Goal: Transaction & Acquisition: Purchase product/service

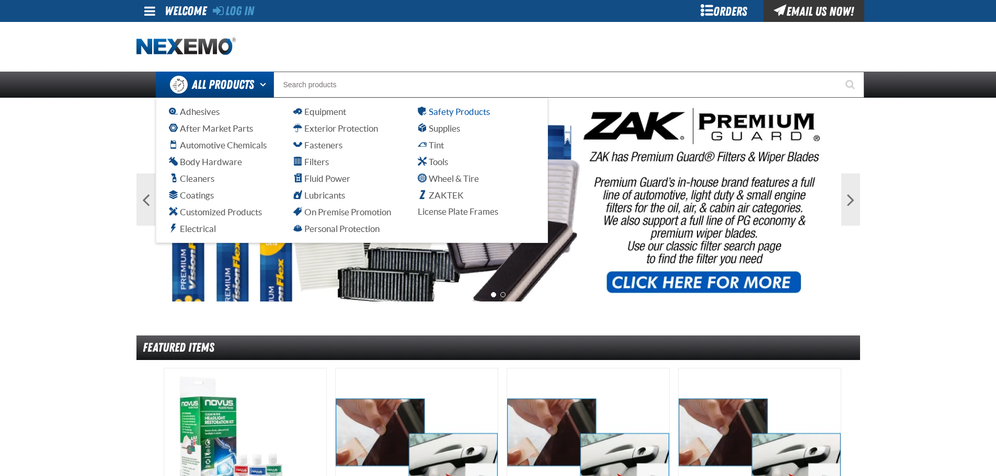
click at [450, 112] on span "Safety Products" at bounding box center [454, 112] width 72 height 10
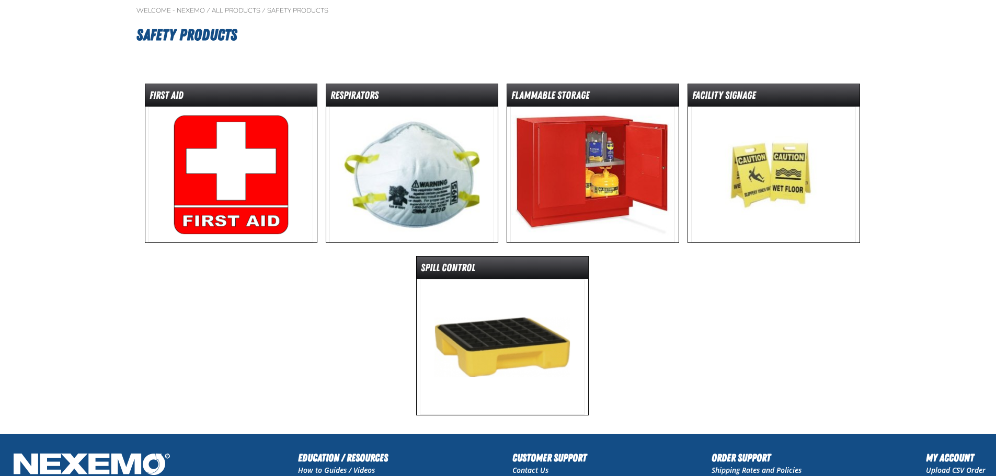
scroll to position [105, 0]
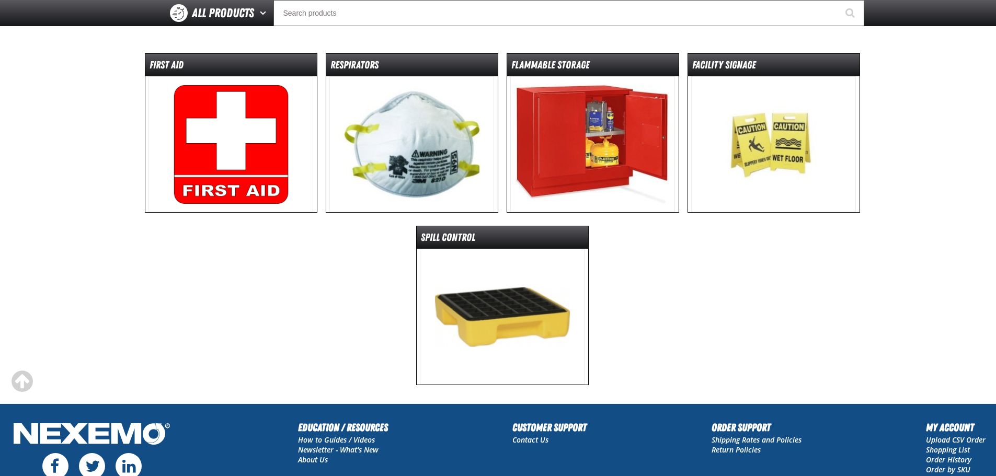
click at [514, 313] on img at bounding box center [502, 317] width 165 height 136
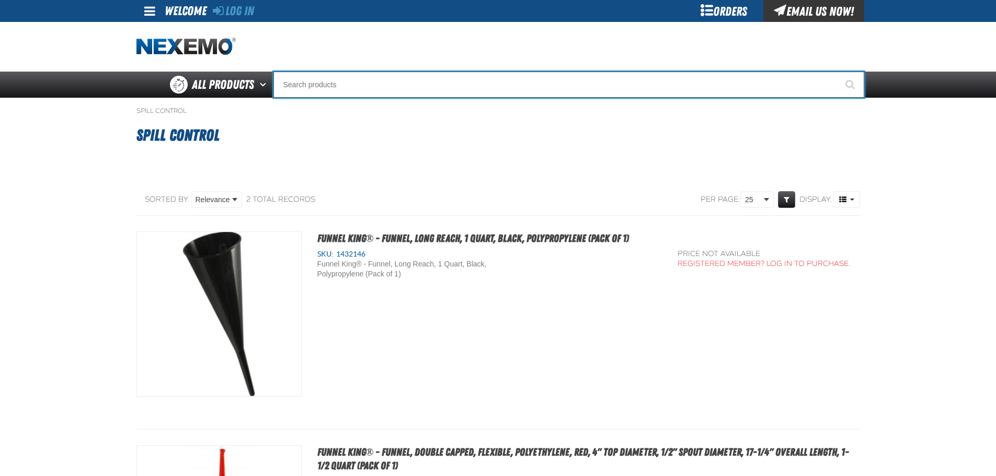
click at [308, 78] on input "Search" at bounding box center [568, 85] width 591 height 26
type input "p"
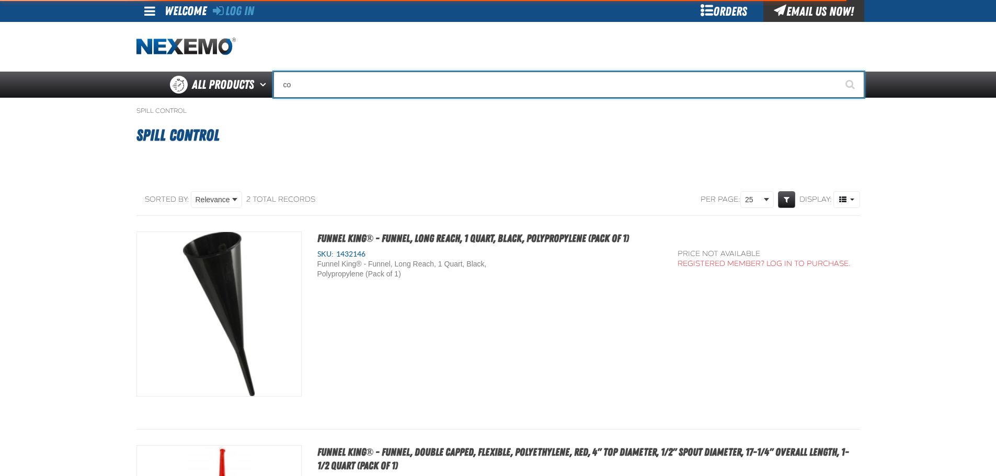
type input "con"
type input "conSIGNWEL"
type input "cont"
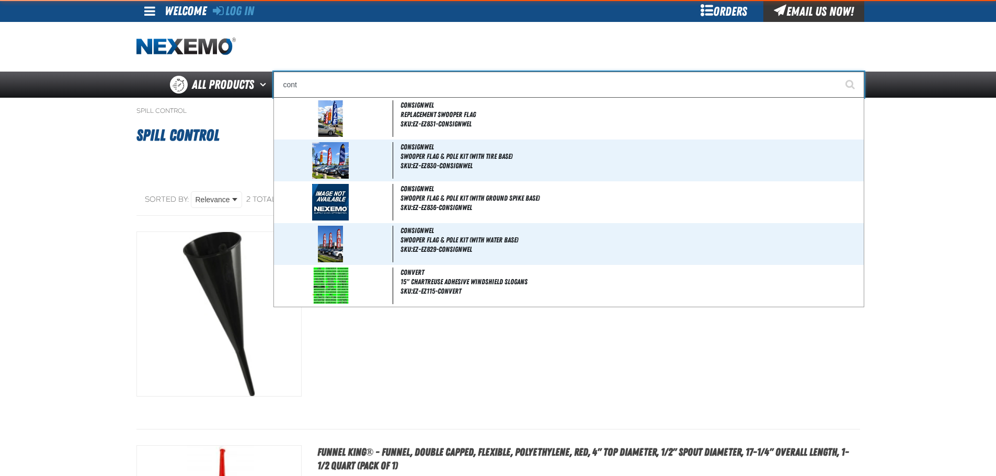
type input "contour Yellow"
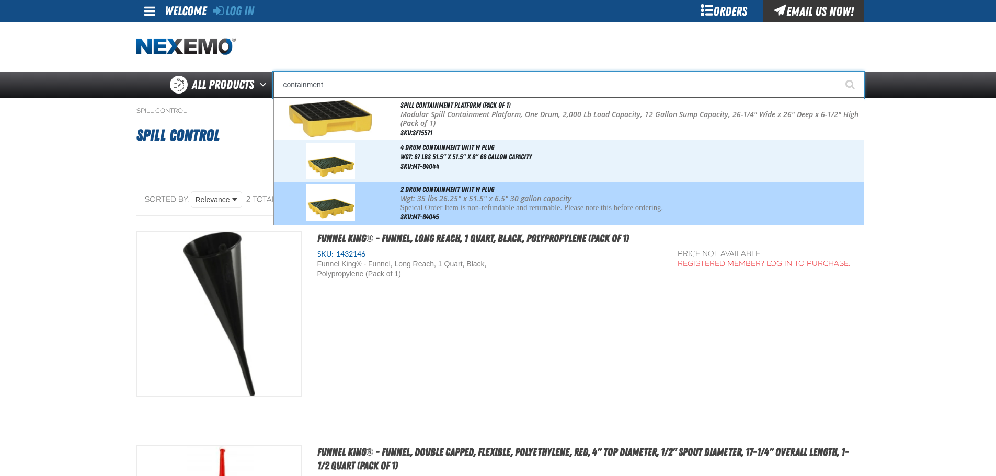
click at [426, 203] on p "Wgt: 35 lbs 26.25" x 51.5" x 6.5" 30 gallon capacity" at bounding box center [630, 198] width 461 height 9
type input "2 Drum Containment unit w plug"
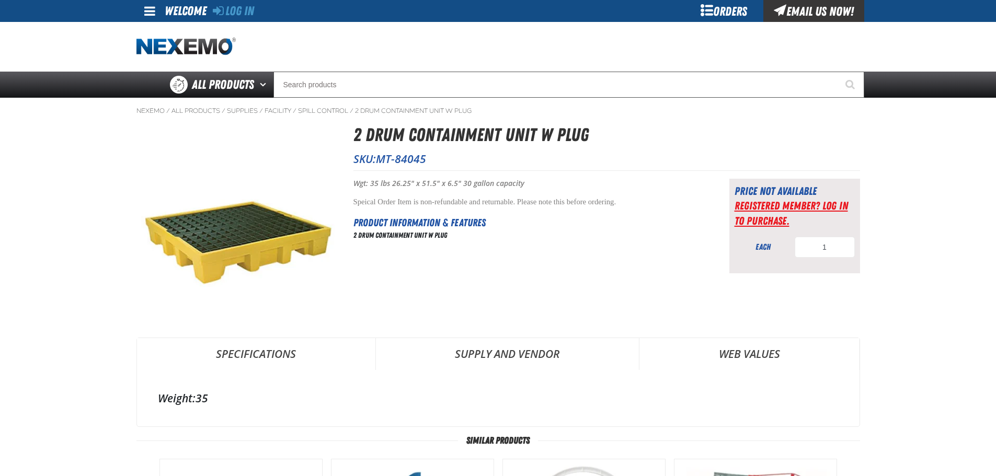
click at [837, 204] on link "Registered Member? Log In to purchase." at bounding box center [790, 213] width 113 height 28
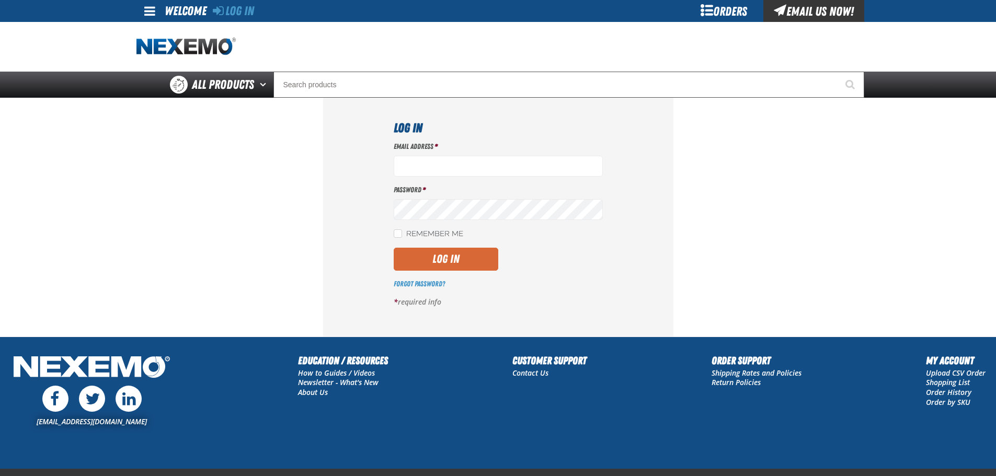
type input "[EMAIL_ADDRESS][DOMAIN_NAME]"
click at [441, 259] on button "Log In" at bounding box center [446, 259] width 105 height 23
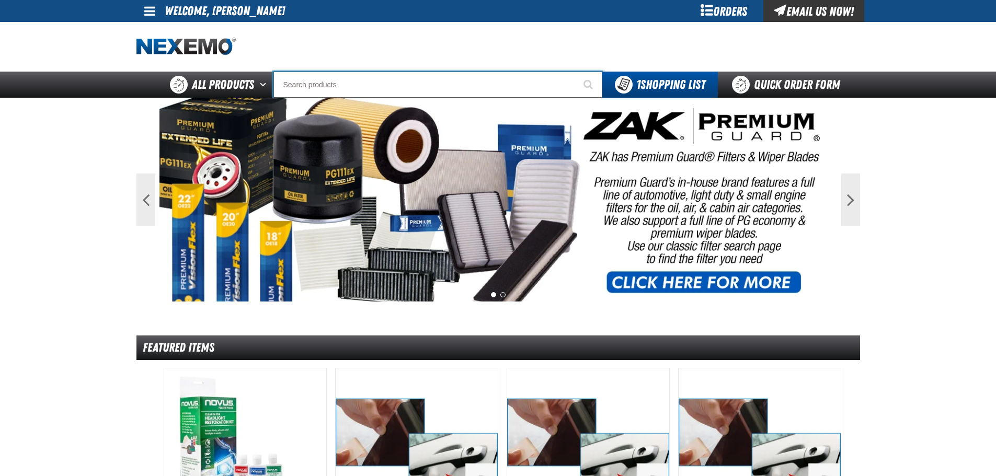
click at [305, 82] on input "Search" at bounding box center [437, 85] width 329 height 26
type input "co"
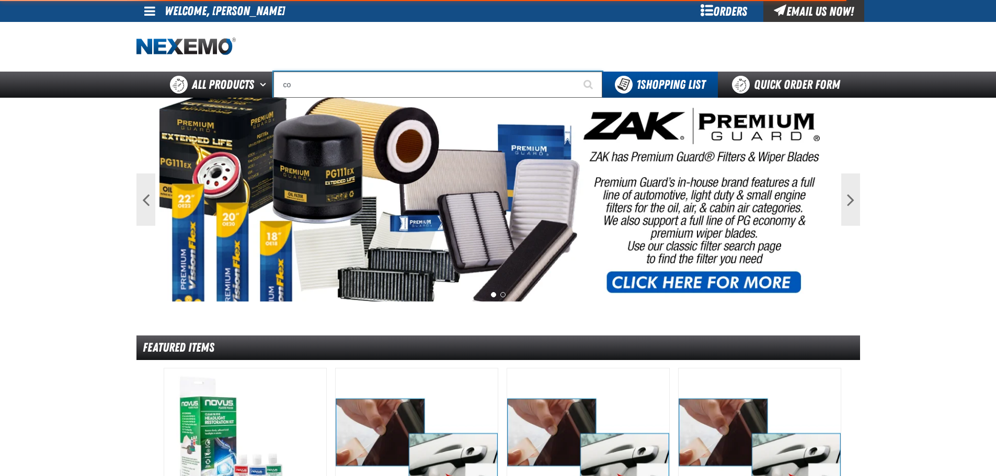
type input "coNSIGNWEL"
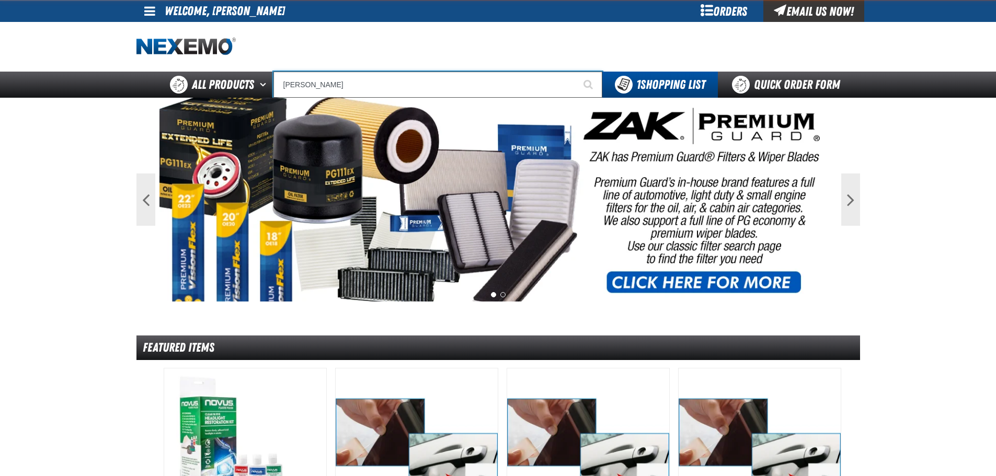
type input "cot"
type input "cotton Gloves"
type input "co"
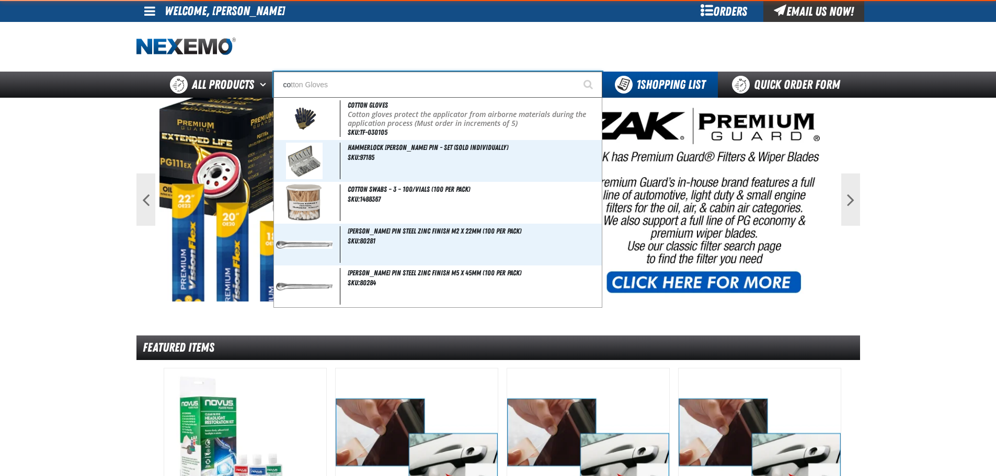
type input "coNSIGNWEL"
type input "con"
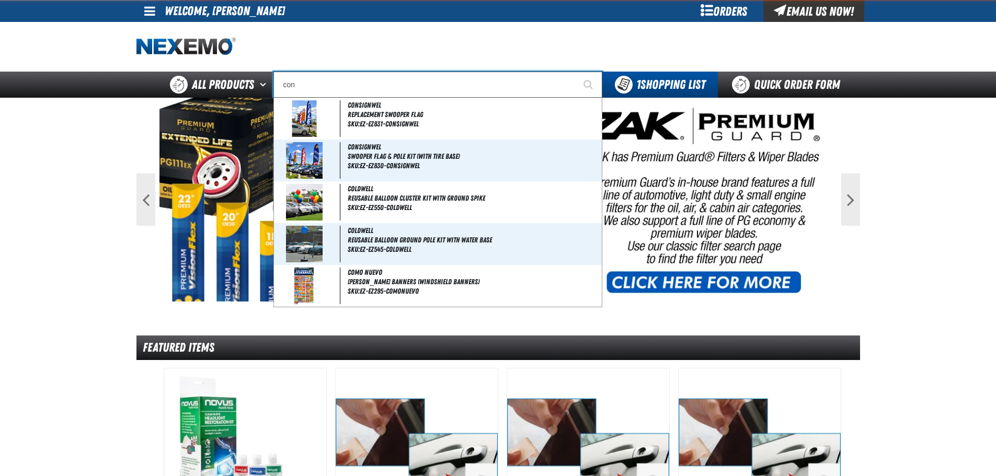
type input "conSIGNWEL"
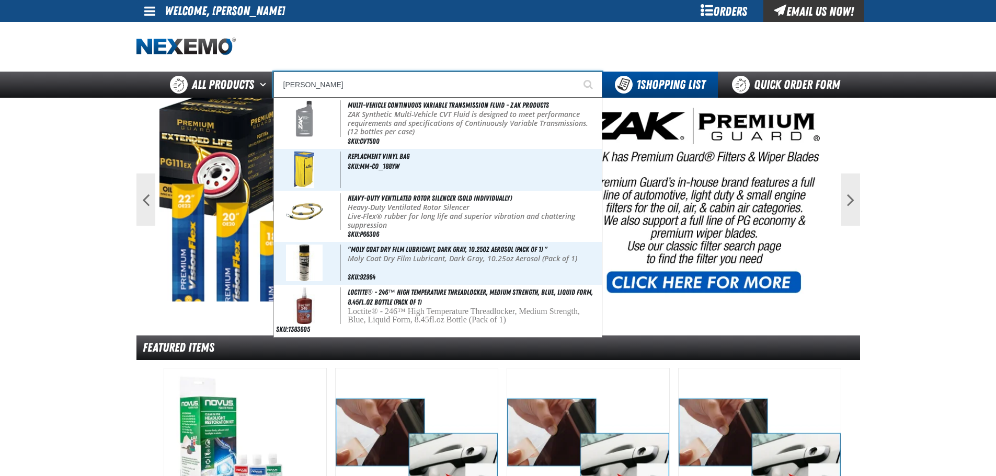
type input "cont"
type input "contour Yellow"
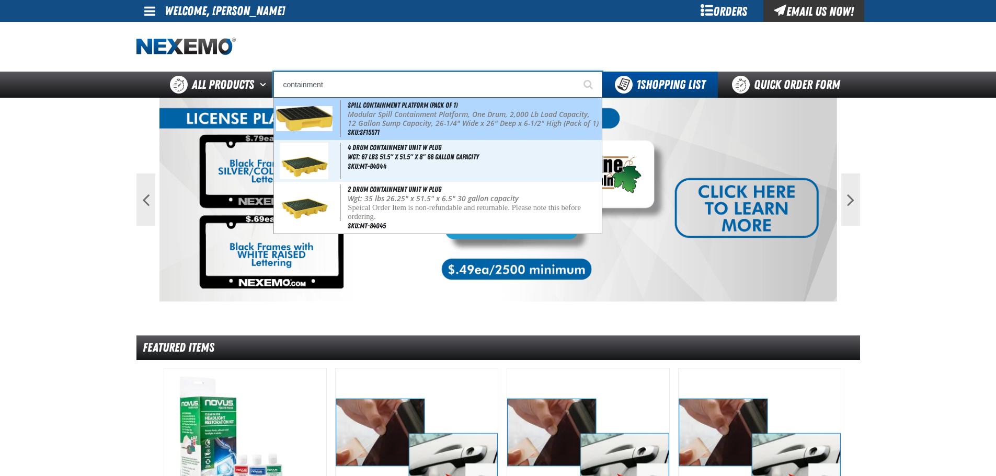
click at [386, 122] on p "Modular Spill Containment Platform, One Drum, 2,000 Lb Load Capacity, 12 Gallon…" at bounding box center [473, 119] width 251 height 18
type input "Spill Containment Platform (Pack of 1)"
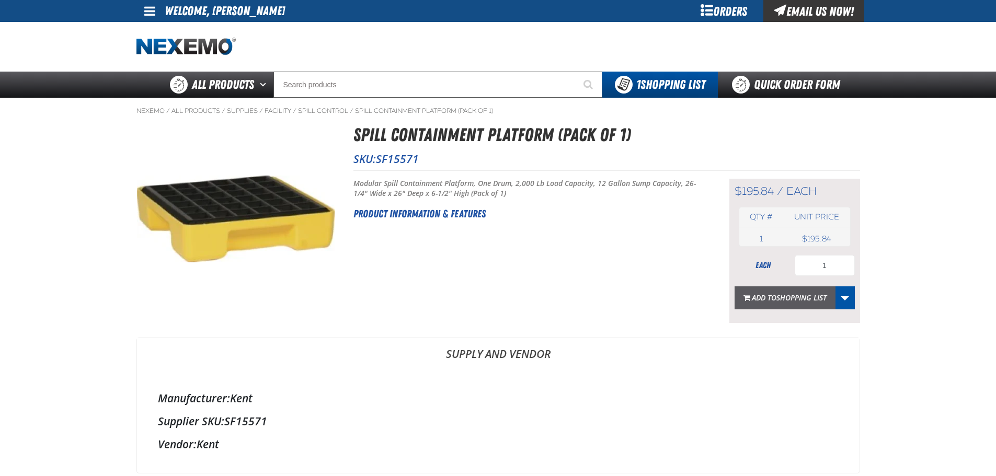
click at [767, 298] on span "Add to Shopping List" at bounding box center [789, 298] width 75 height 10
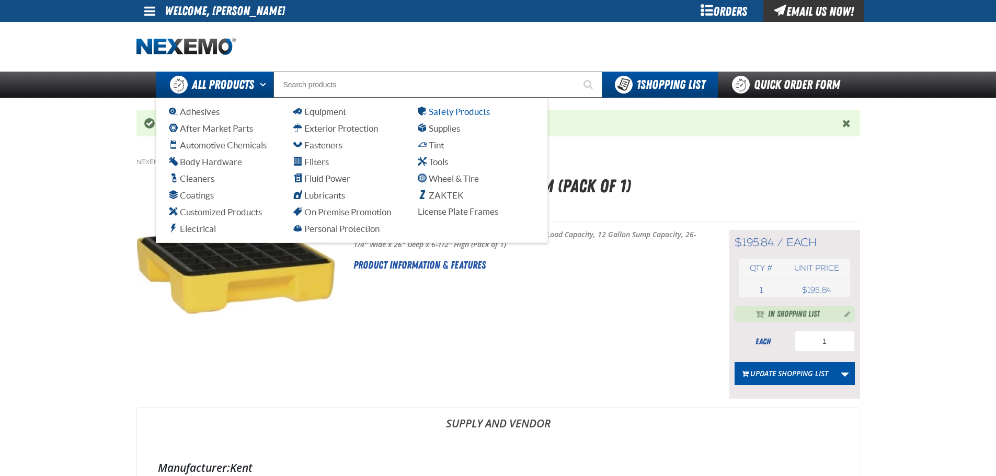
click at [438, 111] on span "Safety Products" at bounding box center [454, 112] width 72 height 10
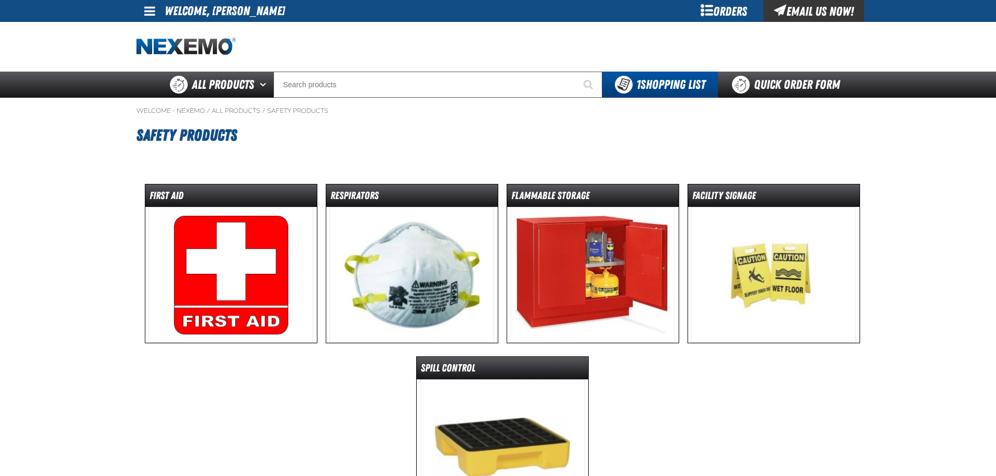
click at [266, 279] on img at bounding box center [230, 275] width 165 height 136
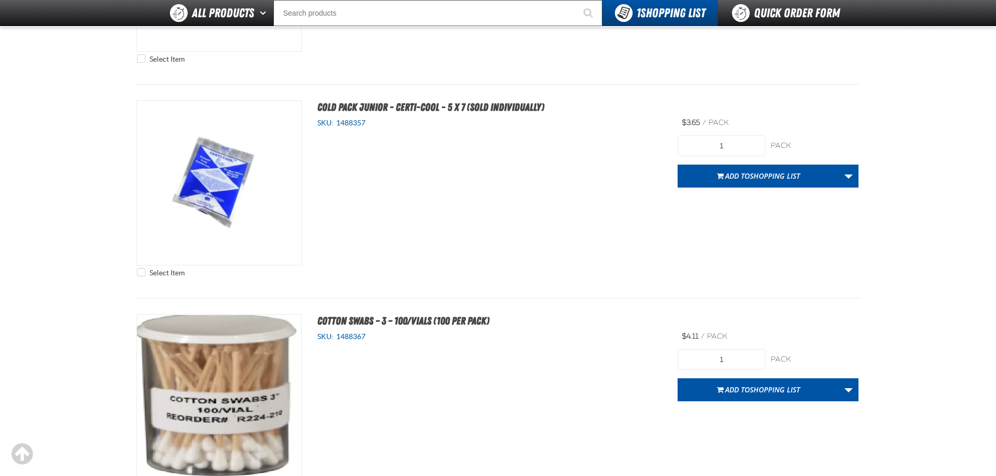
scroll to position [2039, 0]
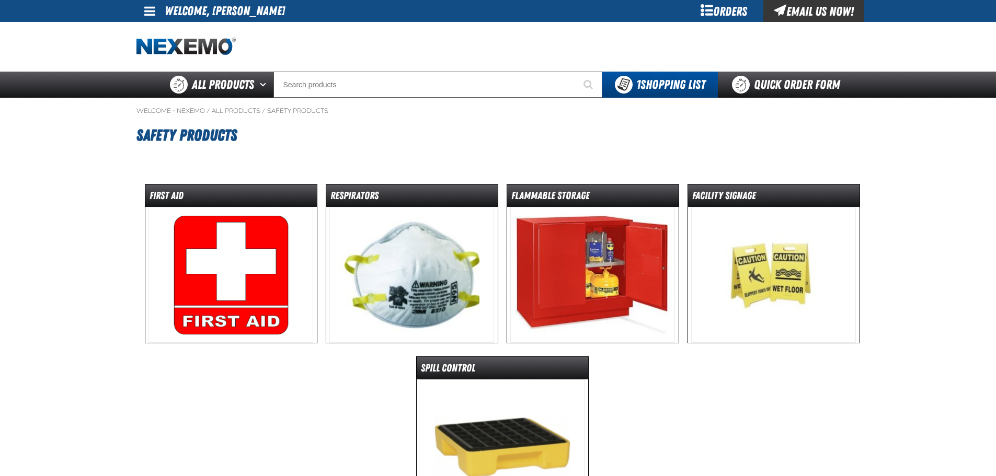
click at [772, 250] on img at bounding box center [773, 275] width 165 height 136
click at [567, 272] on img at bounding box center [592, 275] width 165 height 136
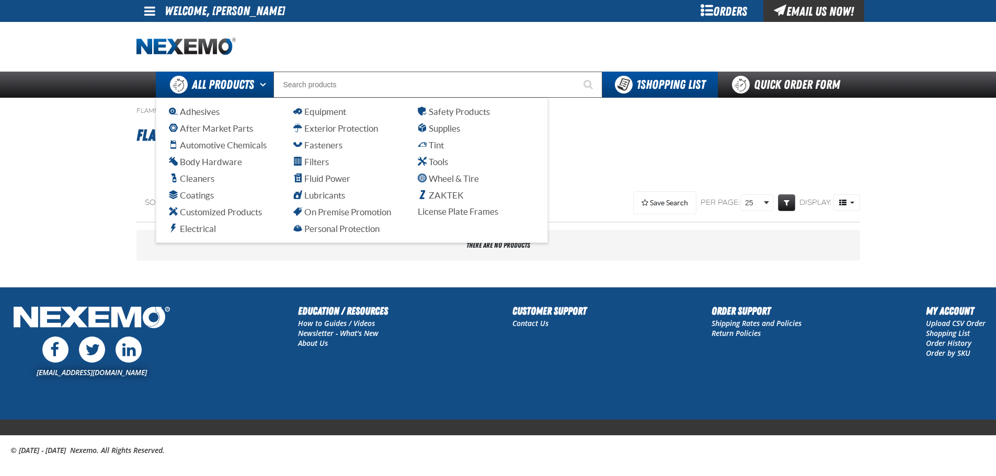
click at [238, 97] on link "All Products" at bounding box center [215, 85] width 118 height 26
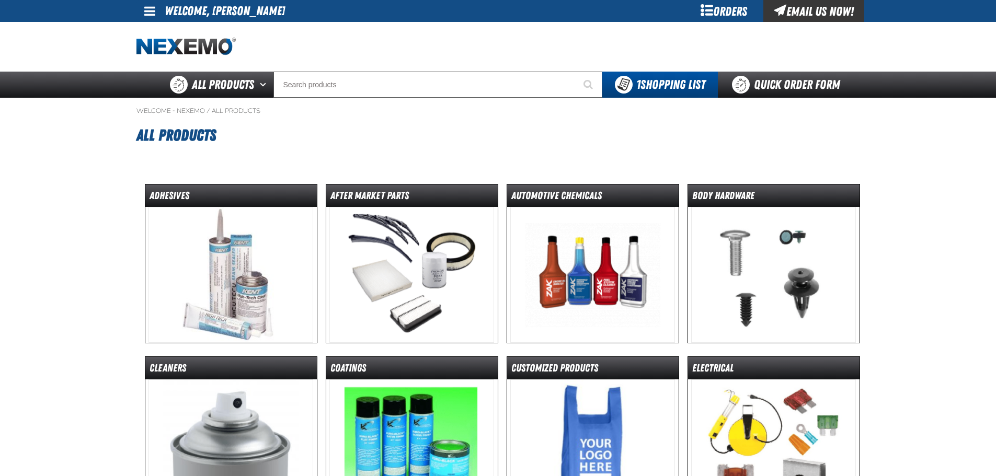
click at [238, 79] on span "All Products" at bounding box center [223, 84] width 62 height 19
click at [262, 84] on button "Open All Products pages" at bounding box center [264, 85] width 17 height 26
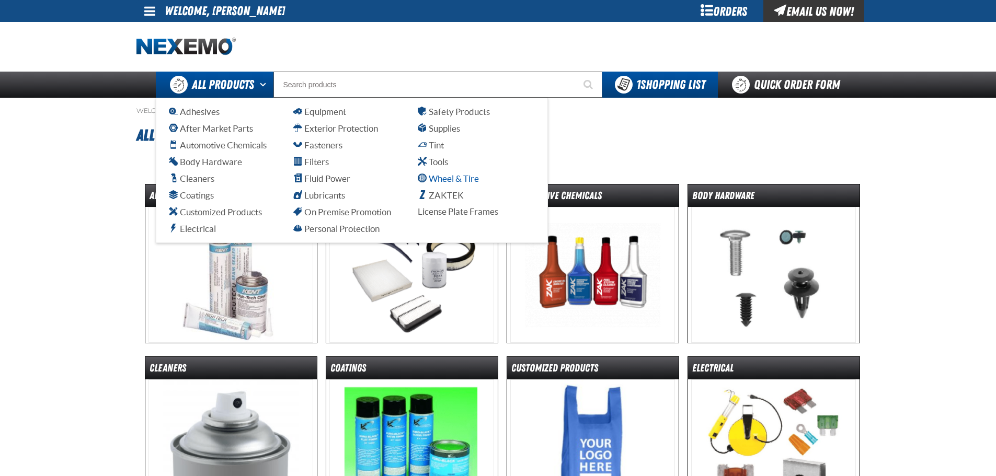
click at [438, 177] on span "Wheel & Tire" at bounding box center [448, 179] width 61 height 10
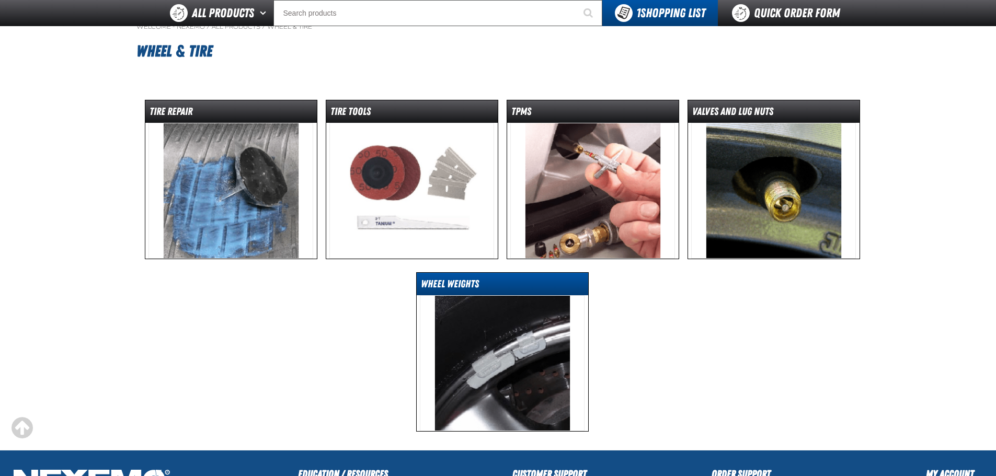
scroll to position [52, 0]
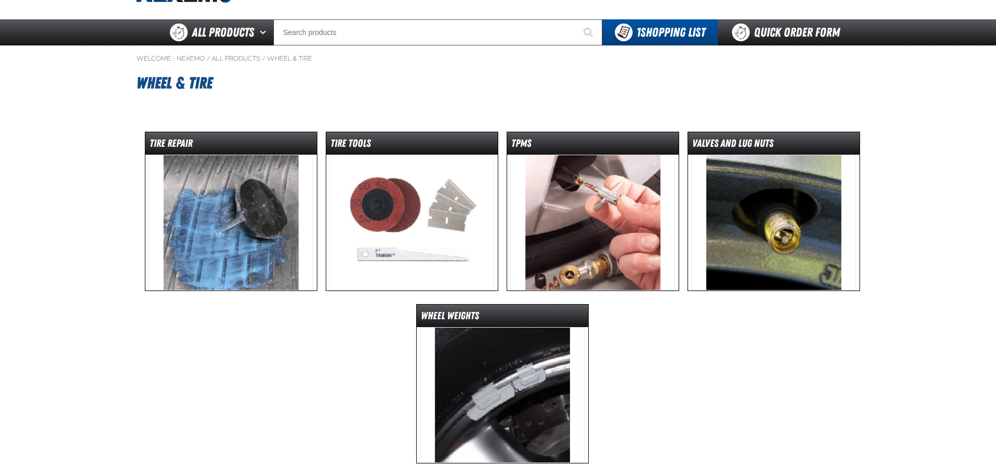
click at [404, 202] on img at bounding box center [411, 223] width 165 height 136
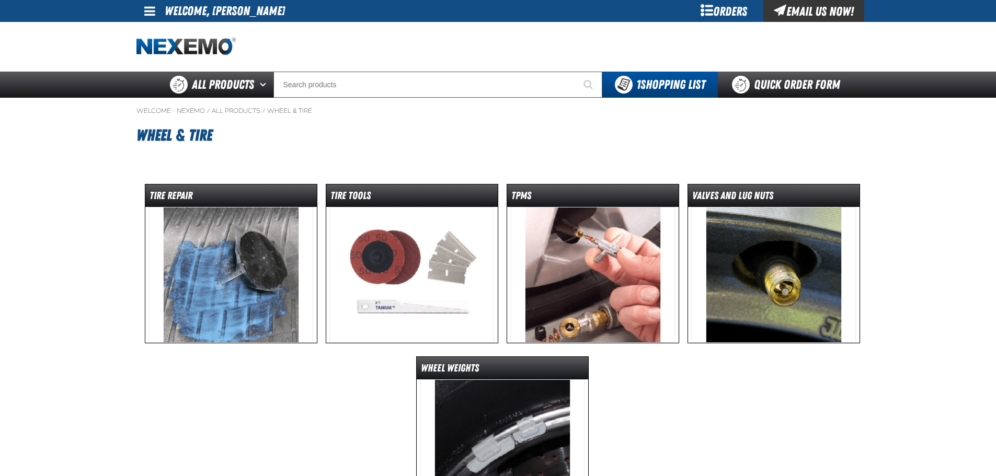
scroll to position [52, 0]
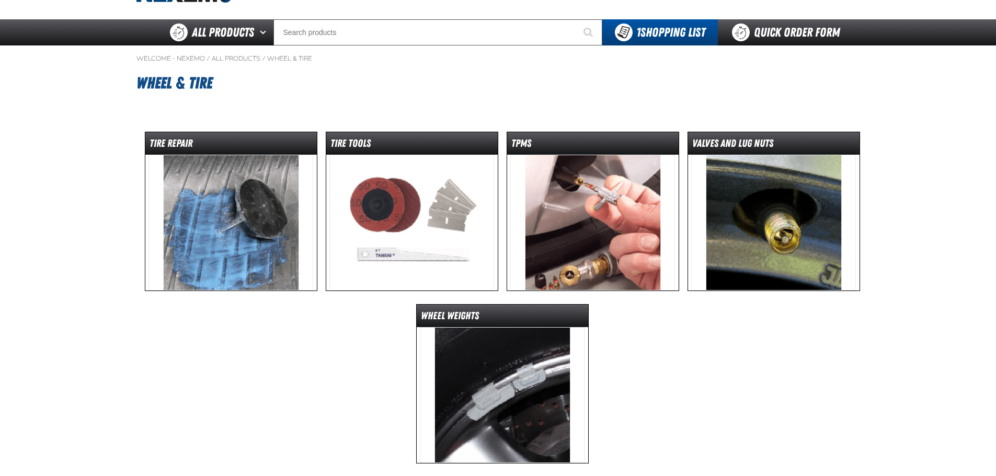
click at [434, 209] on img at bounding box center [411, 223] width 165 height 136
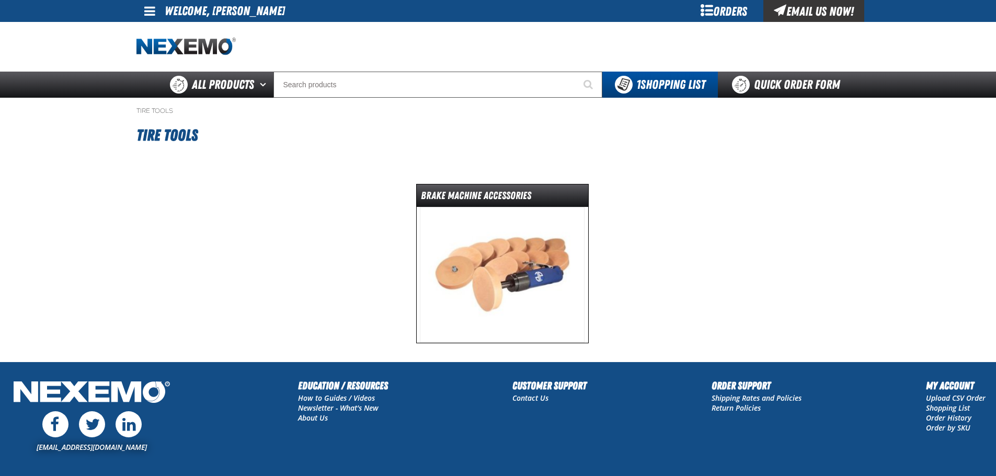
click at [503, 272] on img at bounding box center [502, 275] width 165 height 136
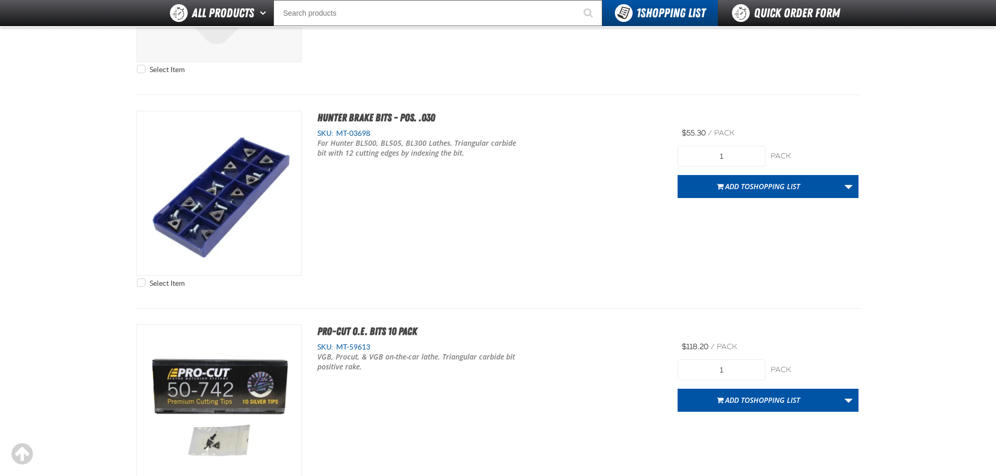
scroll to position [4391, 0]
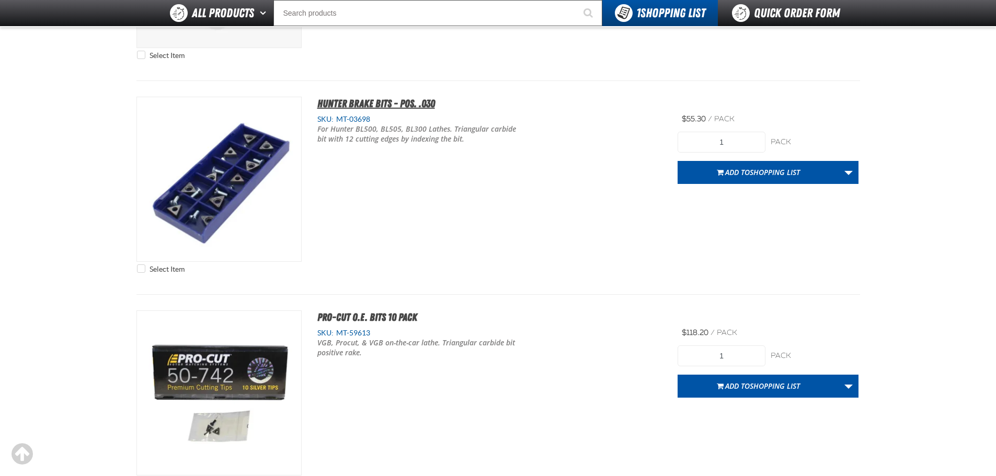
click at [356, 104] on span "Hunter Brake Bits - Pos. .030" at bounding box center [376, 103] width 118 height 13
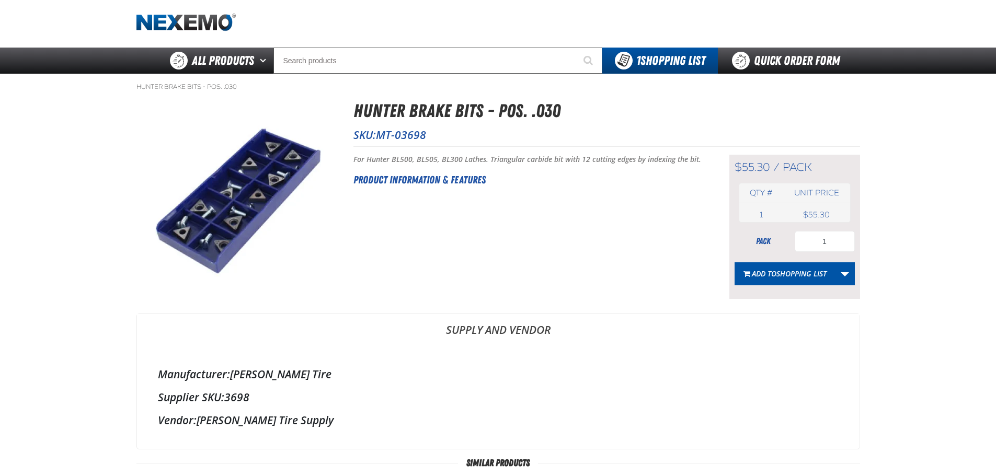
scroll to position [19, 0]
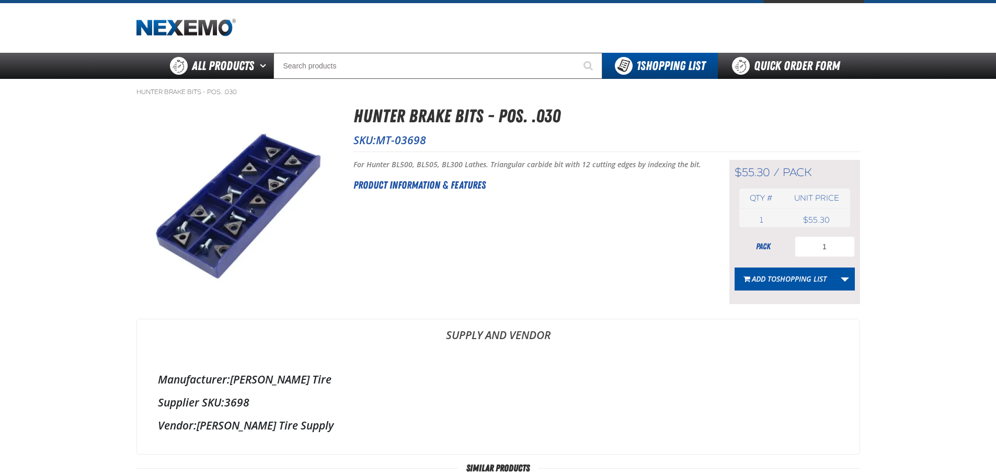
click at [397, 186] on h2 "Product Information & Features" at bounding box center [528, 185] width 350 height 16
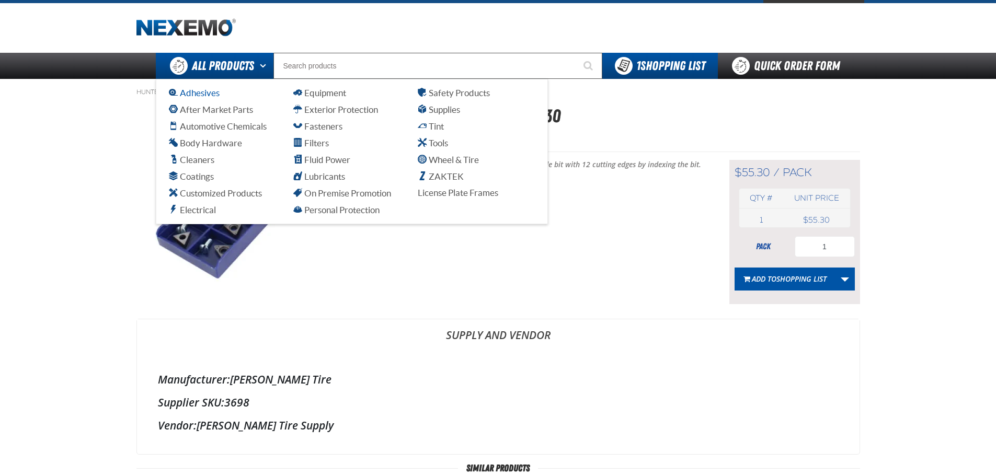
click at [200, 91] on span "Adhesives" at bounding box center [194, 93] width 51 height 10
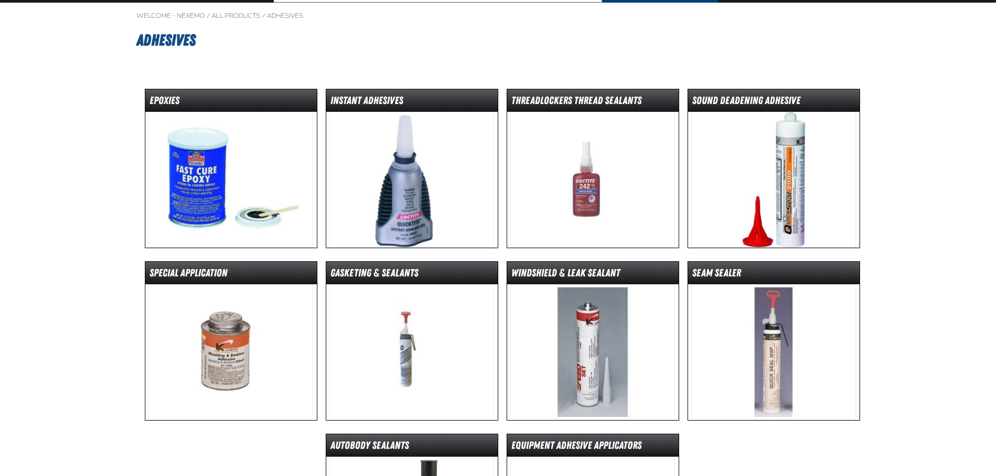
scroll to position [105, 0]
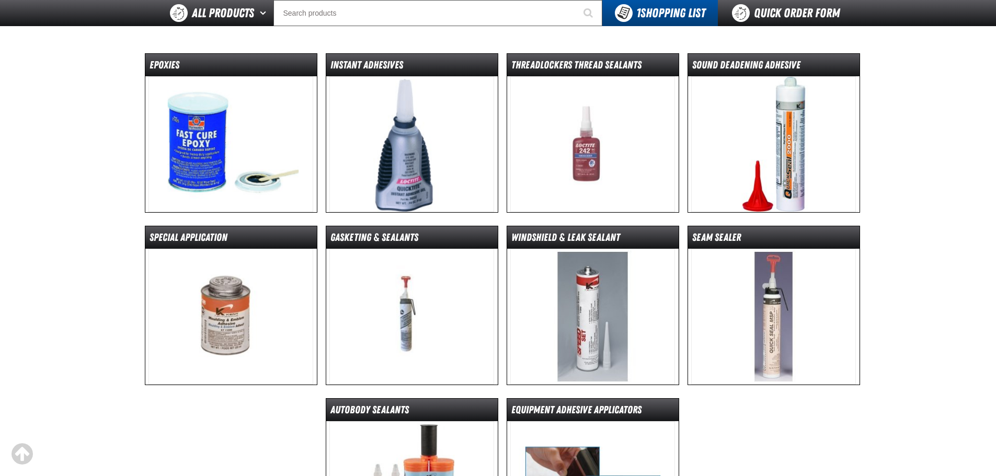
click at [206, 141] on img at bounding box center [230, 144] width 165 height 136
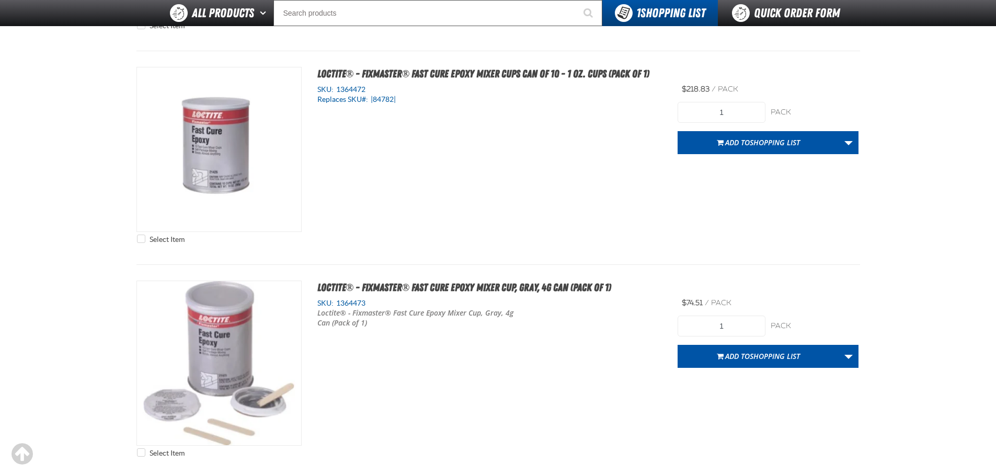
scroll to position [314, 0]
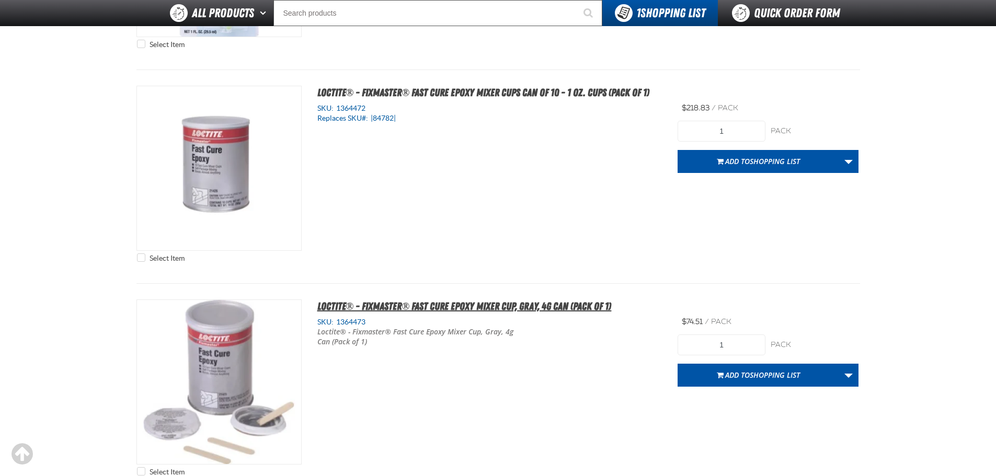
click at [394, 307] on span "Loctite® - Fixmaster® Fast Cure Epoxy Mixer Cup, Gray, 4g Can (Pack of 1)" at bounding box center [464, 306] width 294 height 13
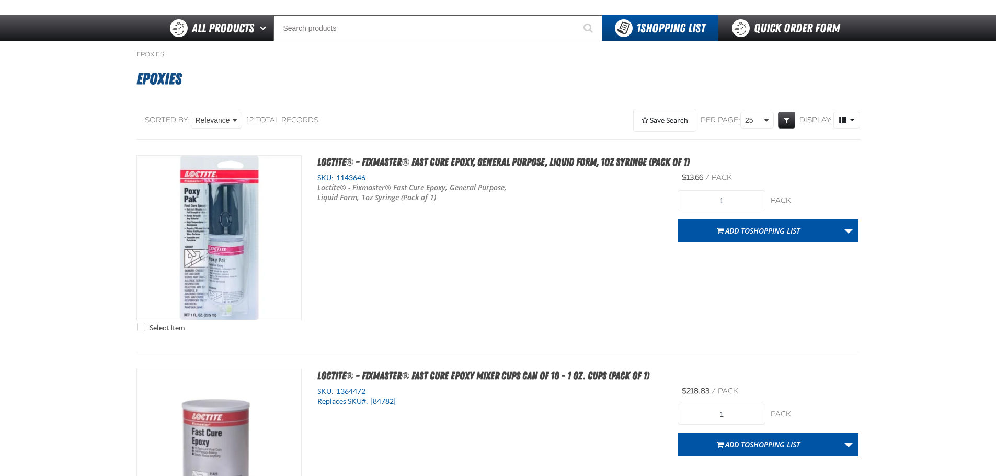
scroll to position [52, 0]
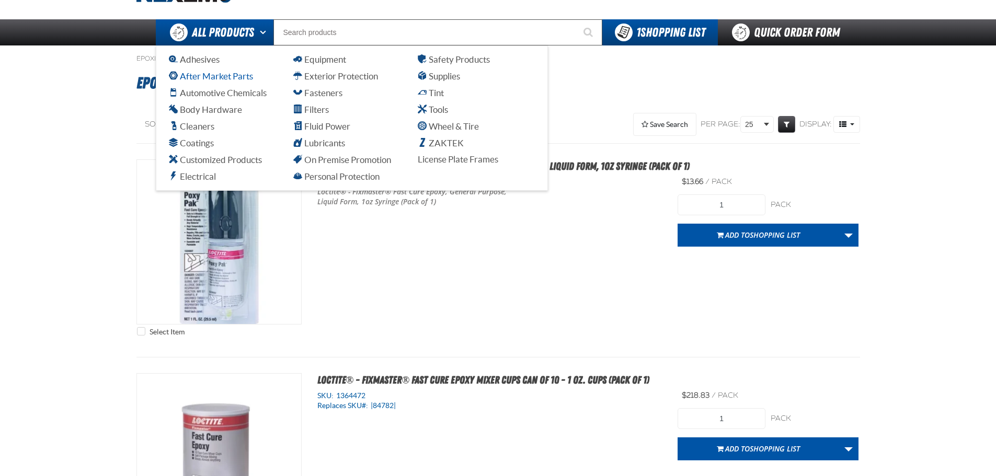
click at [199, 76] on span "After Market Parts" at bounding box center [211, 76] width 84 height 10
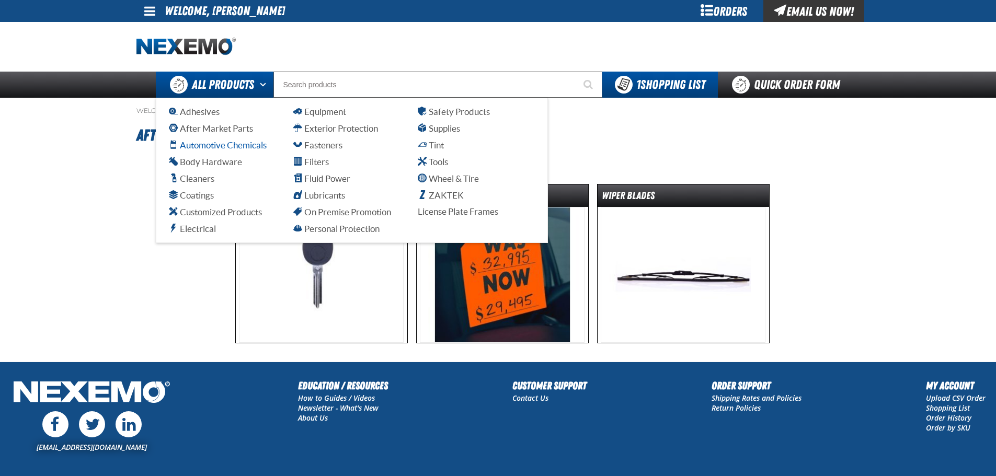
click at [198, 145] on span "Automotive Chemicals" at bounding box center [218, 145] width 98 height 10
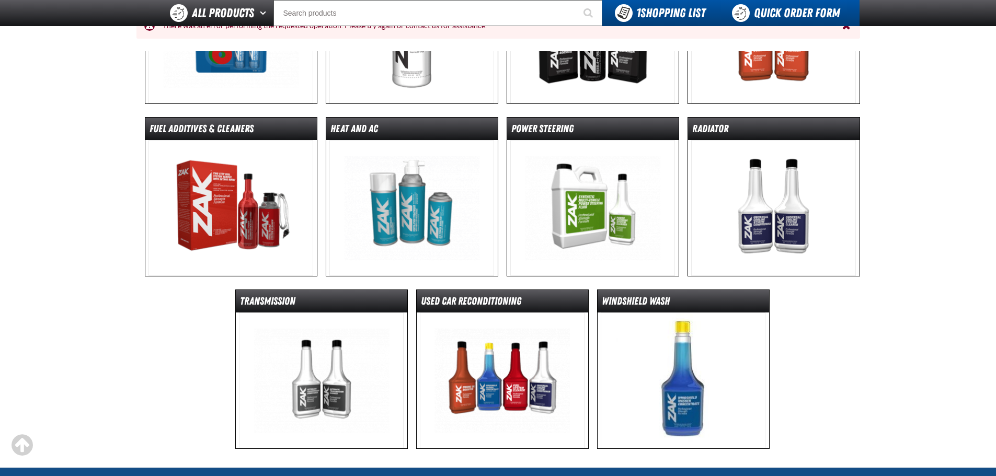
scroll to position [260, 0]
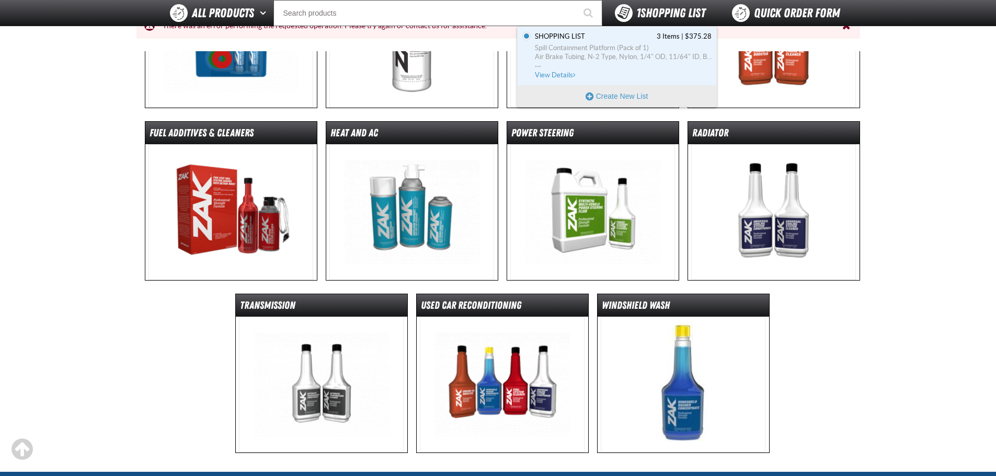
click at [657, 13] on span "1 Shopping List" at bounding box center [670, 13] width 69 height 15
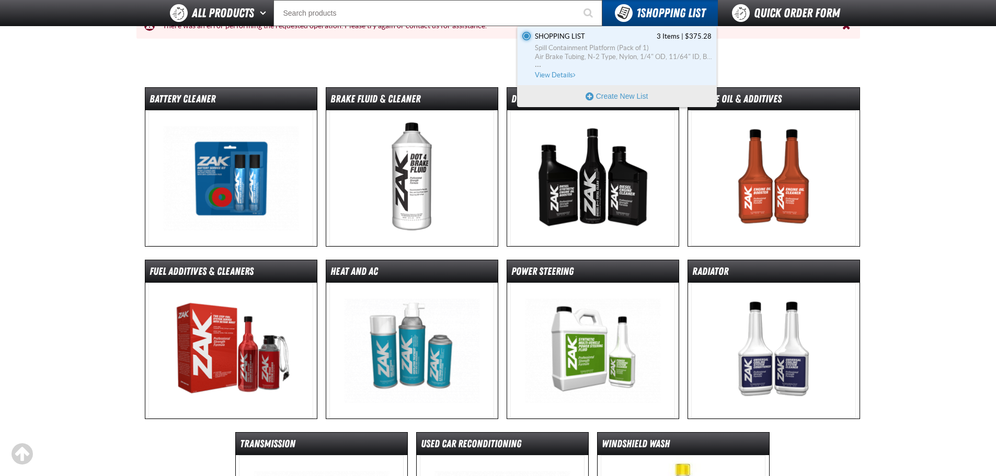
scroll to position [104, 0]
